Goal: Browse casually

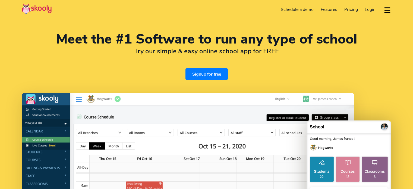
select select "en"
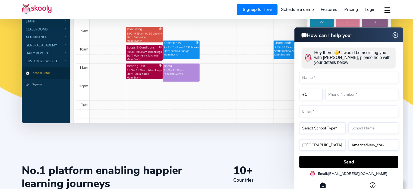
scroll to position [161, 0]
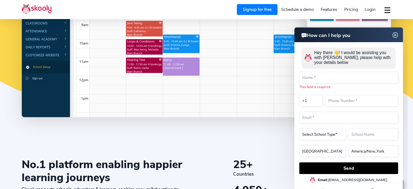
click at [398, 34] on img at bounding box center [396, 35] width 10 height 7
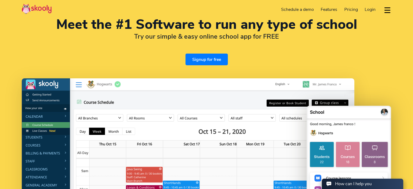
scroll to position [0, 0]
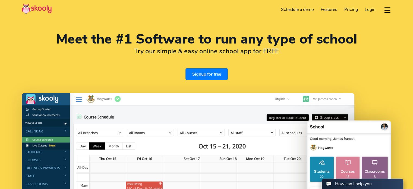
click at [365, 83] on div "Meet the #1 Software to run any type of school Try our simple & easy online sch…" at bounding box center [206, 157] width 413 height 314
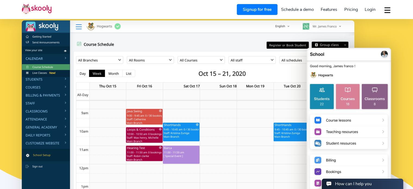
scroll to position [76, 0]
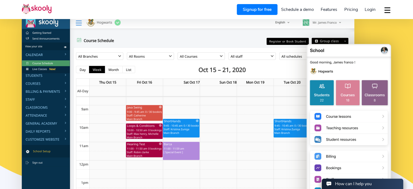
click at [62, 75] on img at bounding box center [188, 109] width 333 height 185
click at [65, 74] on img at bounding box center [188, 109] width 333 height 185
click at [33, 74] on img at bounding box center [188, 109] width 333 height 185
click at [0, 145] on icon at bounding box center [206, 183] width 413 height 109
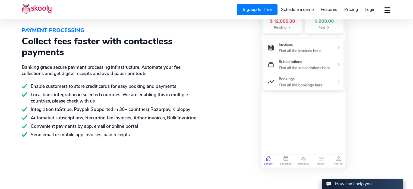
scroll to position [805, 0]
